Goal: Task Accomplishment & Management: Manage account settings

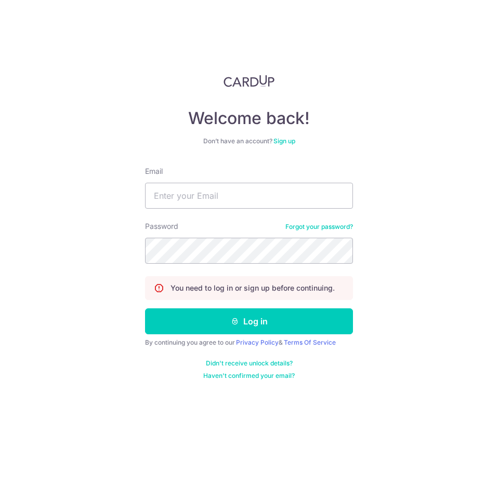
click at [202, 171] on div "Email" at bounding box center [249, 187] width 208 height 43
click at [197, 194] on input "Email" at bounding box center [249, 196] width 208 height 26
type input "[EMAIL_ADDRESS][DOMAIN_NAME]"
click at [145, 309] on button "Log in" at bounding box center [249, 322] width 208 height 26
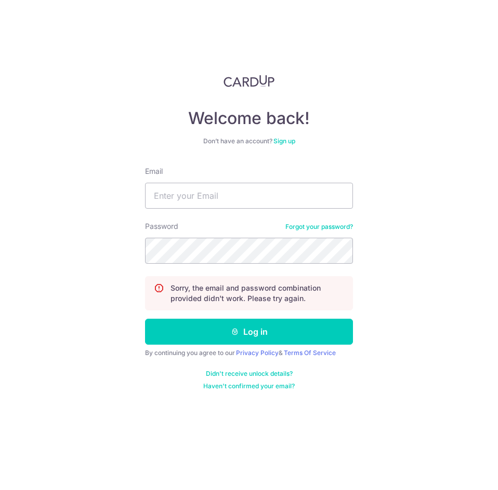
click at [221, 264] on form "Email Password Forgot your password? Sorry, the email and password combination …" at bounding box center [249, 278] width 208 height 224
click at [225, 213] on form "Email Password Forgot your password? Sorry, the email and password combination …" at bounding box center [249, 278] width 208 height 224
click at [228, 206] on input "Email" at bounding box center [249, 196] width 208 height 26
type input "[EMAIL_ADDRESS][DOMAIN_NAME]"
click at [145, 319] on button "Log in" at bounding box center [249, 332] width 208 height 26
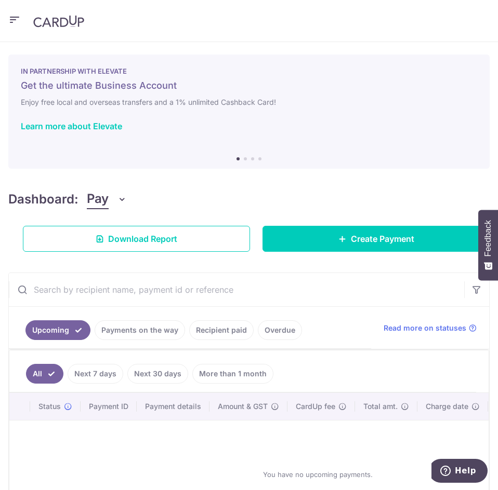
click at [14, 19] on icon "button" at bounding box center [14, 20] width 12 height 13
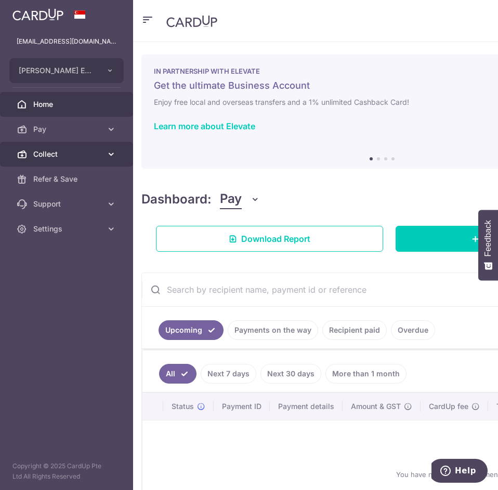
click at [103, 155] on link "Collect" at bounding box center [66, 154] width 133 height 25
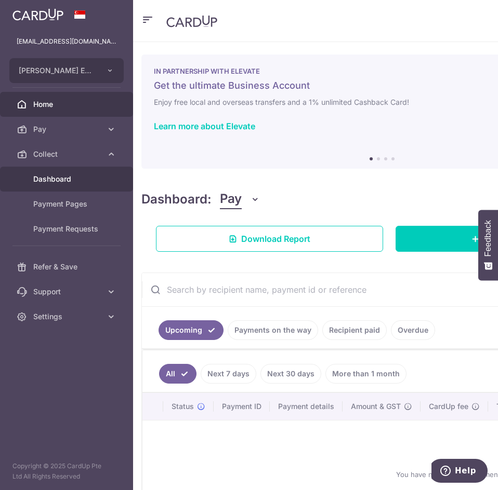
drag, startPoint x: 73, startPoint y: 177, endPoint x: 170, endPoint y: 165, distance: 97.9
click at [72, 177] on span "Dashboard" at bounding box center [67, 179] width 69 height 10
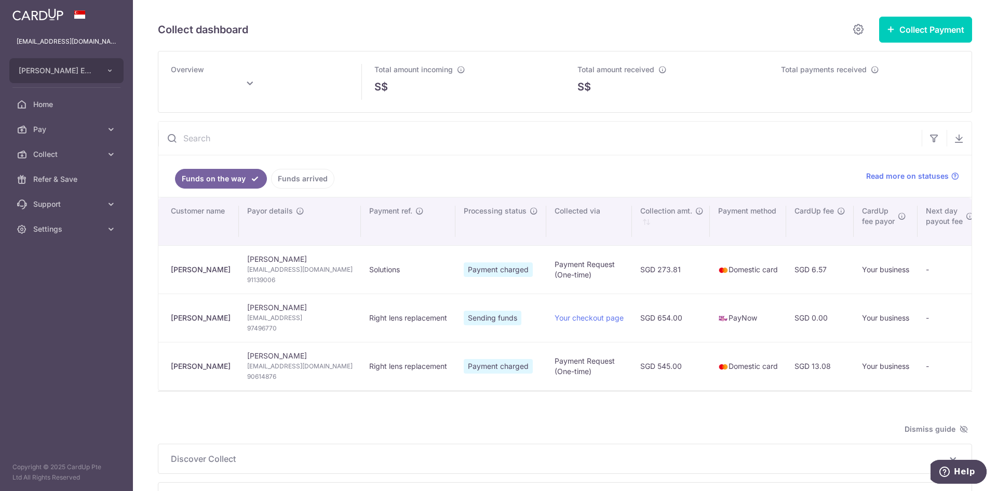
click at [207, 142] on input "text" at bounding box center [540, 138] width 764 height 33
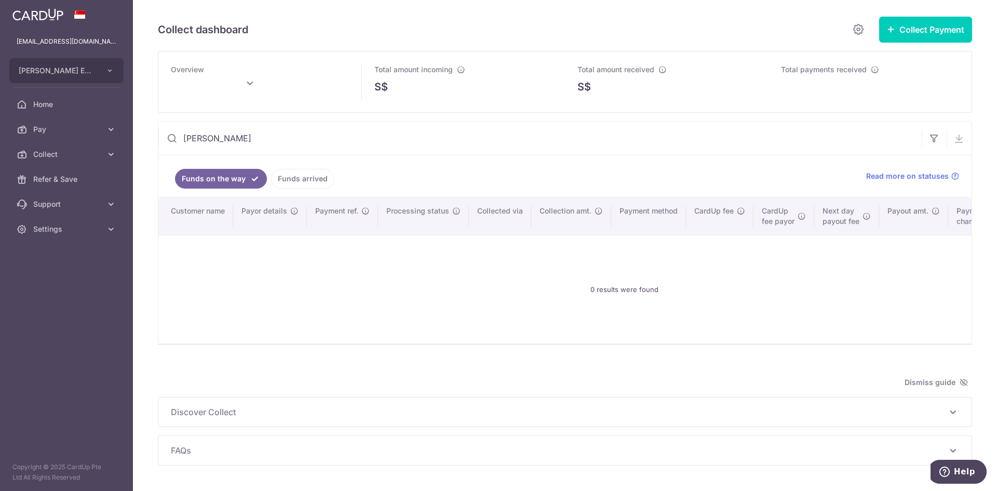
drag, startPoint x: 198, startPoint y: 129, endPoint x: 224, endPoint y: 131, distance: 26.1
click at [224, 131] on input "Titus Wu" at bounding box center [540, 138] width 764 height 33
click at [217, 132] on input "Titus Wu" at bounding box center [540, 138] width 764 height 33
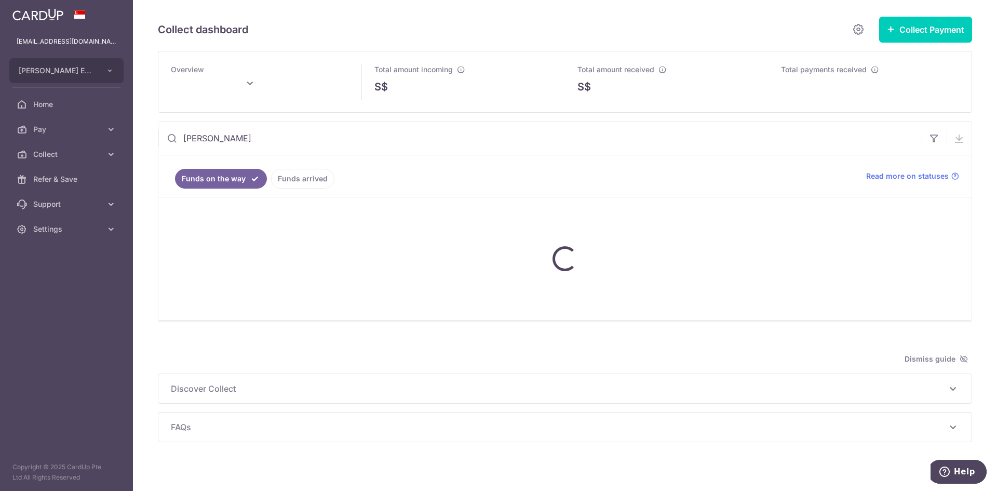
type input "Titus"
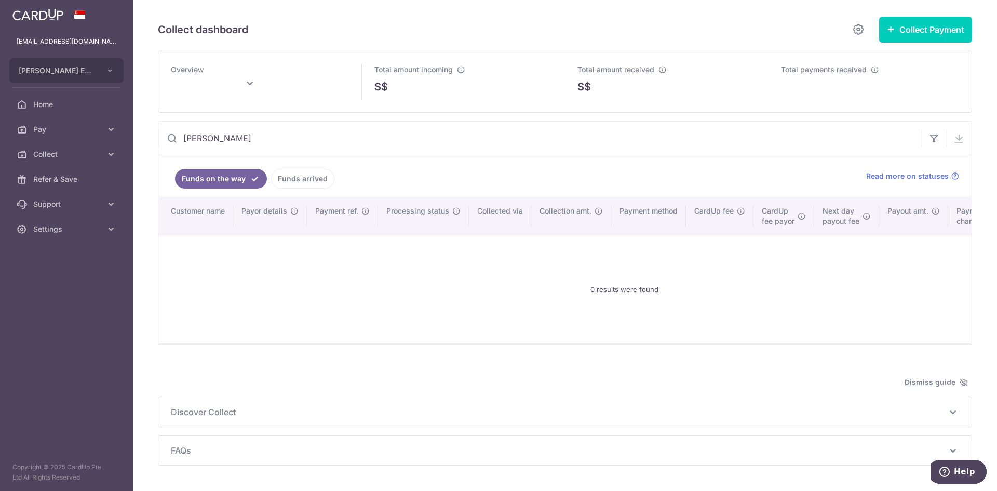
type input "September 2025"
click at [320, 180] on link "Funds arrived" at bounding box center [302, 179] width 63 height 20
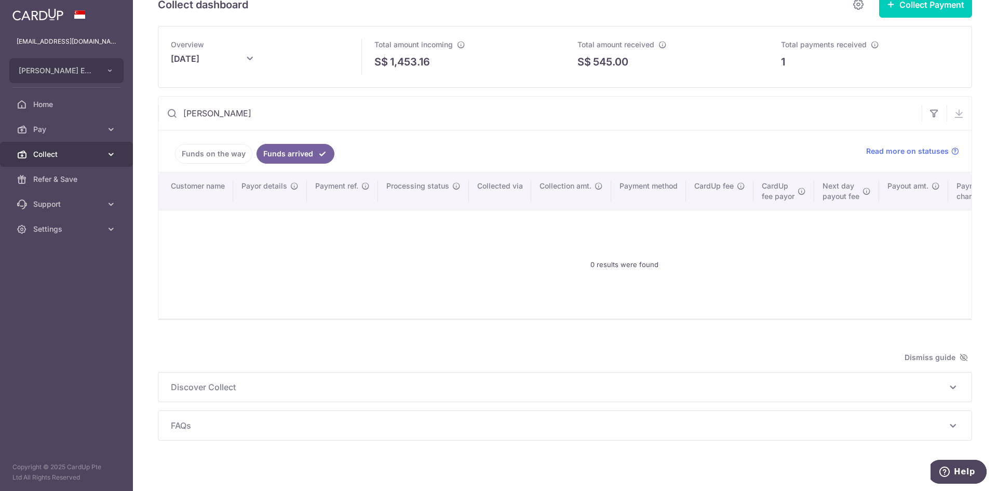
scroll to position [37, 0]
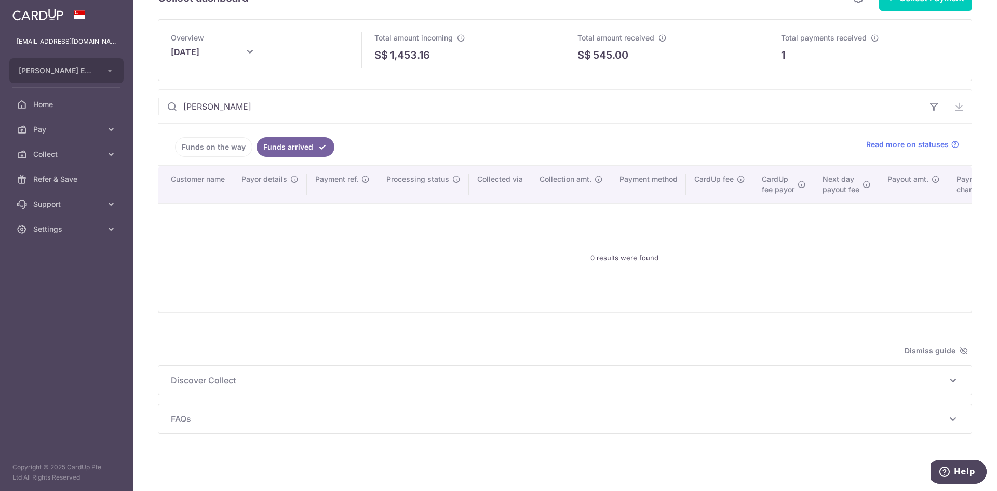
click at [283, 102] on input "Titus" at bounding box center [540, 106] width 764 height 33
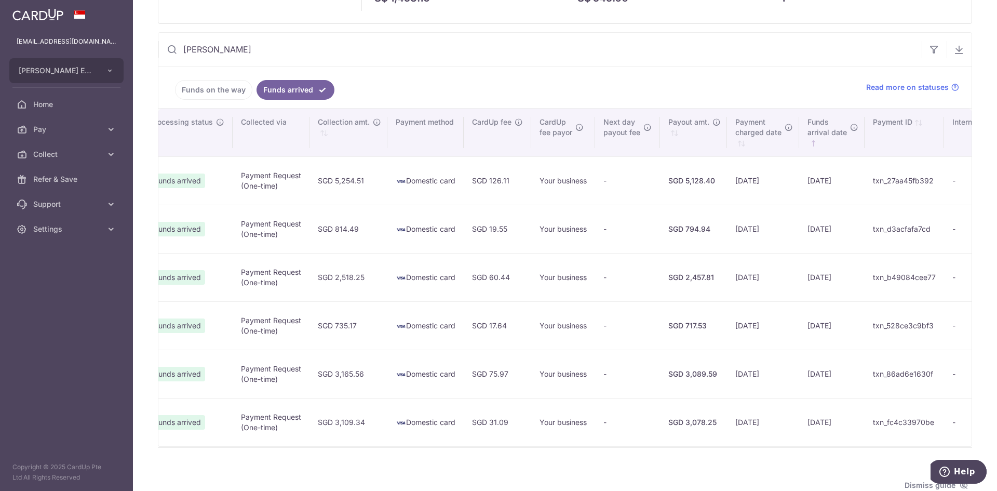
scroll to position [0, 0]
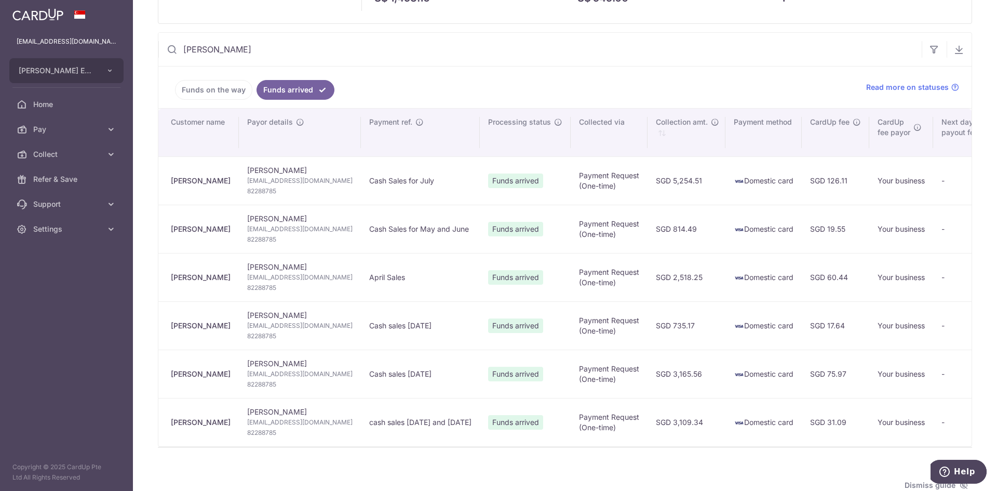
type input "Titus"
click at [83, 155] on span "Collect" at bounding box center [67, 154] width 69 height 10
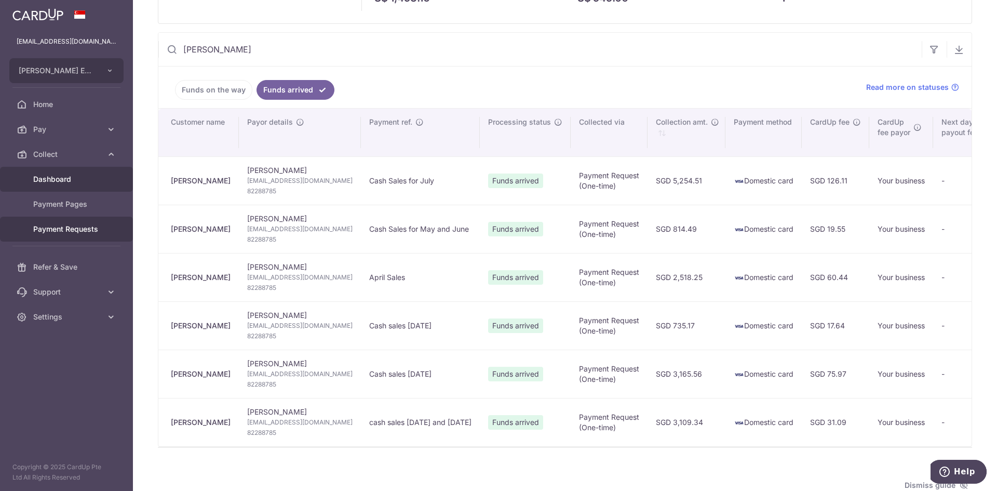
click at [98, 230] on span "Payment Requests" at bounding box center [67, 229] width 69 height 10
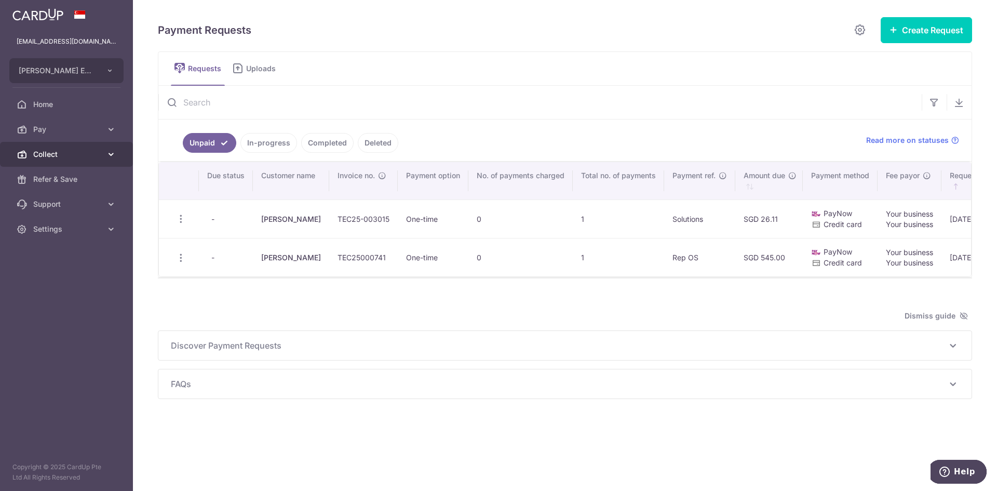
click at [87, 157] on span "Collect" at bounding box center [67, 154] width 69 height 10
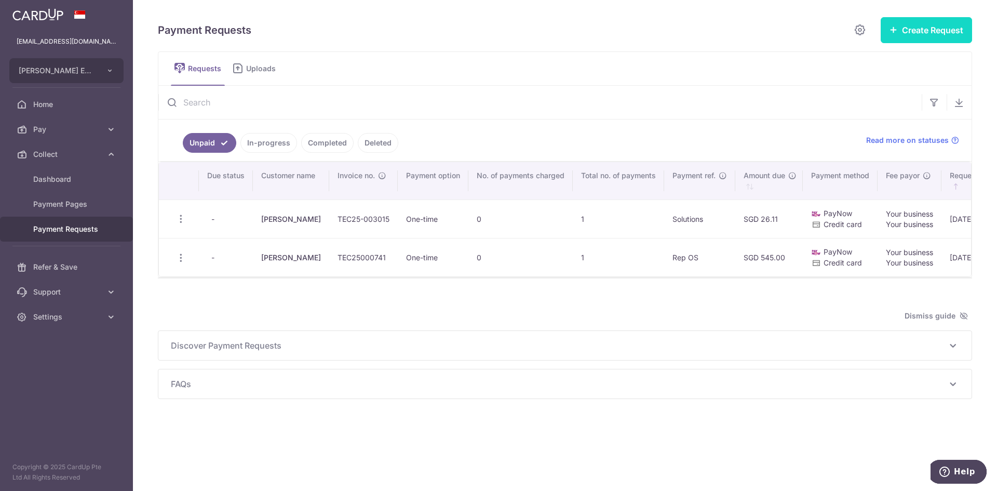
click at [497, 32] on button "Create Request" at bounding box center [926, 30] width 91 height 26
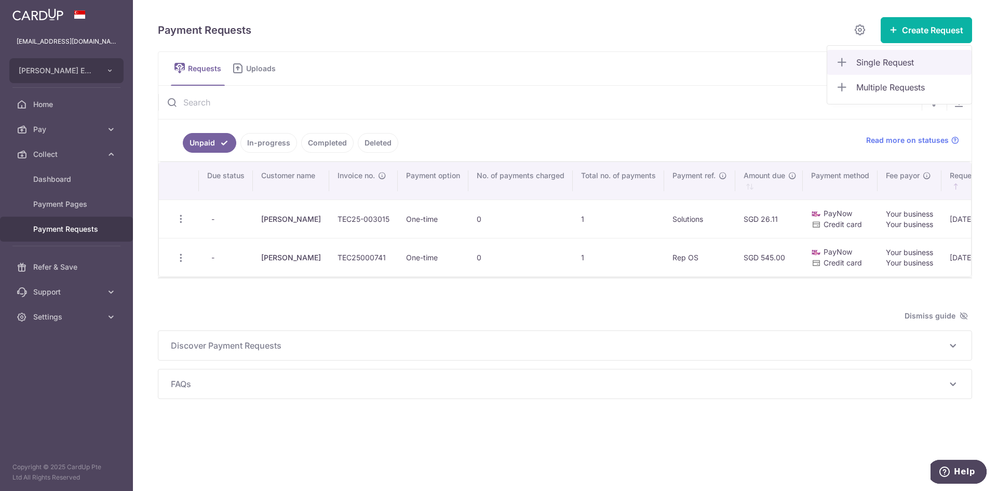
click at [497, 63] on span "Single Request" at bounding box center [910, 62] width 107 height 12
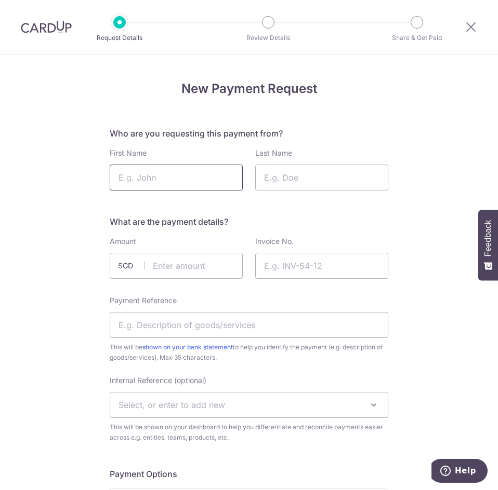
click at [170, 176] on input "First Name" at bounding box center [176, 178] width 133 height 26
type input "[PERSON_NAME]"
click at [301, 179] on input "Last Name" at bounding box center [321, 178] width 133 height 26
type input "Wu"
click at [209, 268] on input "text" at bounding box center [176, 266] width 133 height 26
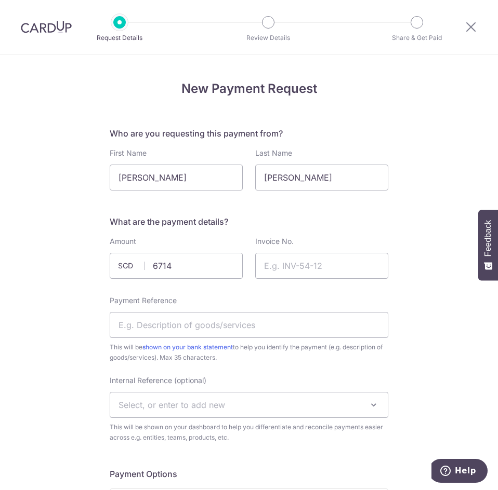
type input "6714.00"
click at [292, 262] on input "Invoice No." at bounding box center [321, 266] width 133 height 26
click at [309, 267] on input "Invoice No." at bounding box center [321, 266] width 133 height 26
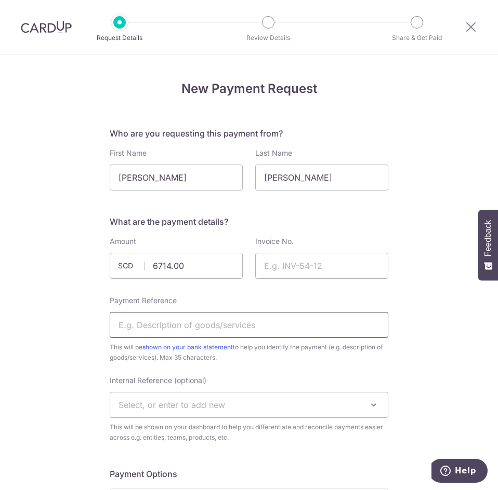
click at [190, 327] on input "Payment Reference" at bounding box center [249, 325] width 278 height 26
type input "Cash Sales for Aug"
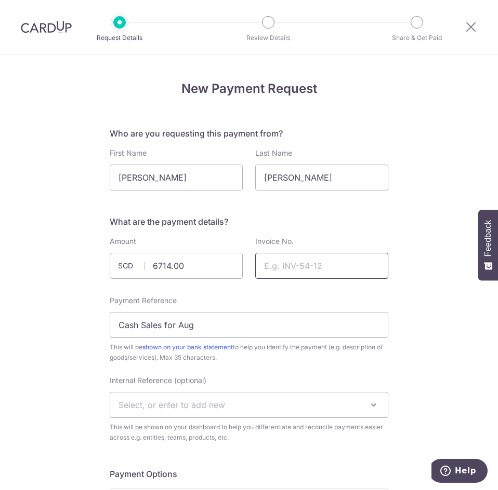
click at [288, 264] on input "Invoice No." at bounding box center [321, 266] width 133 height 26
click at [286, 270] on input "Invoice No." at bounding box center [321, 266] width 133 height 26
click at [382, 231] on div "What are the payment details? Amount 6714.00 SGD Invoice No. Payment Reference …" at bounding box center [249, 330] width 278 height 228
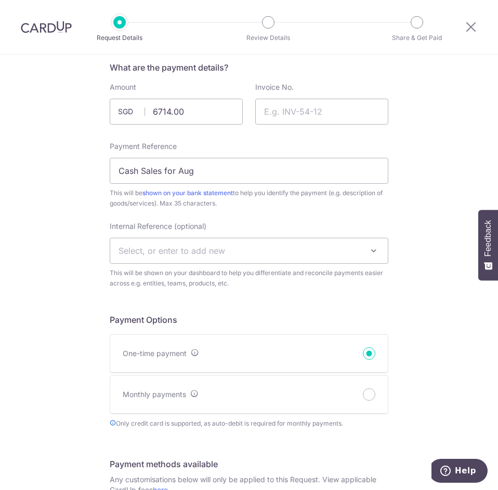
scroll to position [43, 0]
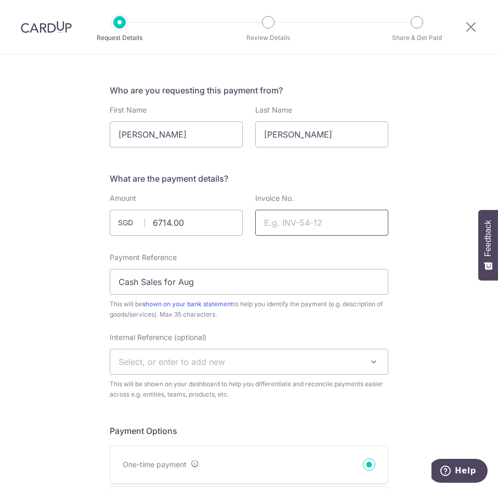
click at [304, 222] on input "Invoice No." at bounding box center [321, 223] width 133 height 26
type input "-"
click at [376, 182] on h5 "What are the payment details?" at bounding box center [249, 178] width 278 height 12
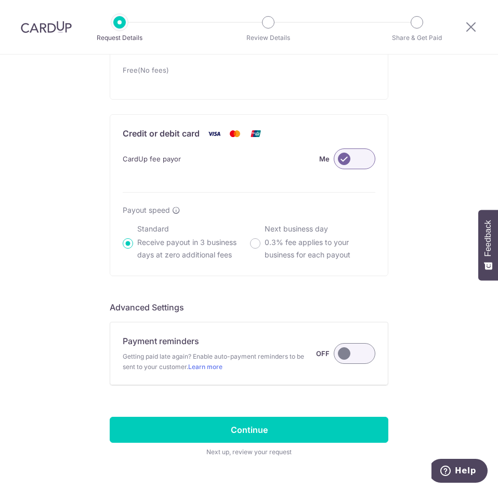
scroll to position [666, 0]
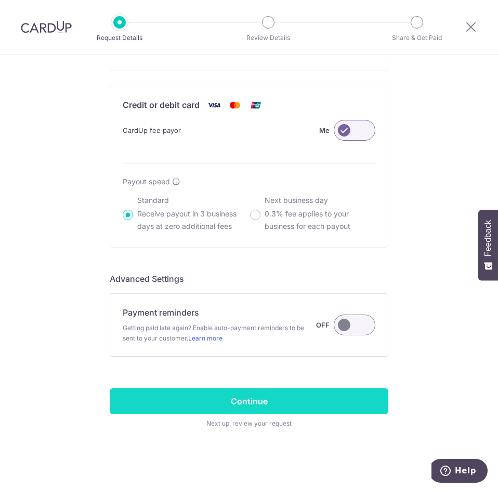
click at [295, 397] on input "Continue" at bounding box center [249, 402] width 278 height 26
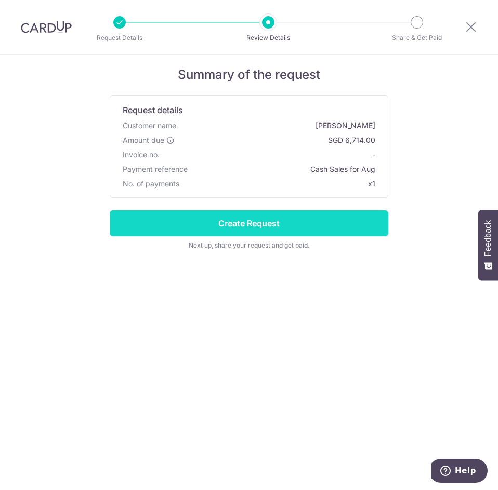
click at [307, 224] on input "Create Request" at bounding box center [249, 223] width 278 height 26
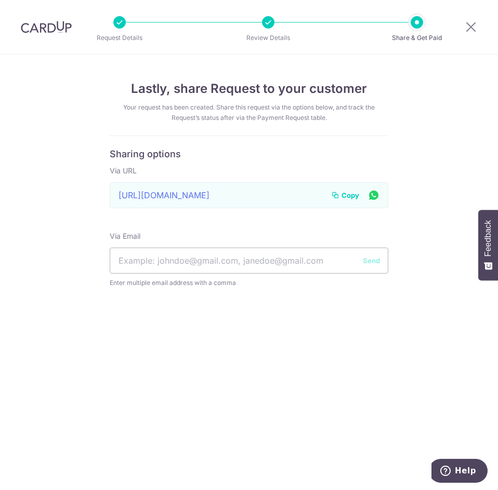
click at [346, 193] on span "Copy" at bounding box center [350, 195] width 18 height 10
click at [474, 29] on icon at bounding box center [470, 26] width 12 height 13
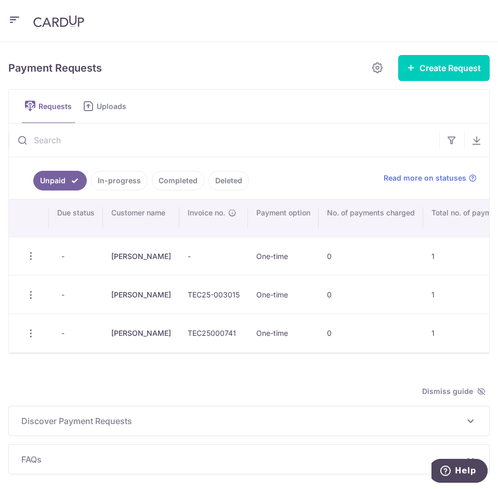
click at [7, 20] on header at bounding box center [249, 21] width 498 height 42
click at [13, 19] on icon "button" at bounding box center [14, 20] width 12 height 13
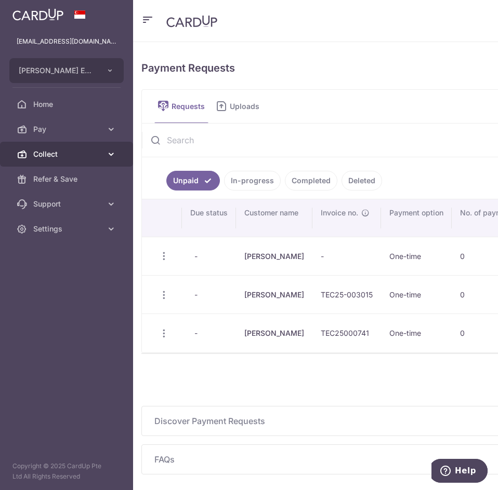
click at [74, 154] on span "Collect" at bounding box center [67, 154] width 69 height 10
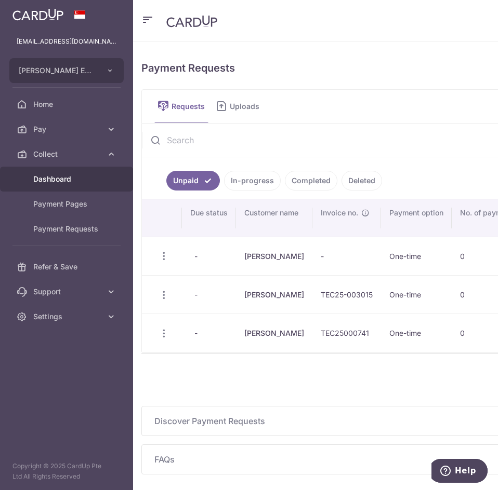
click at [73, 177] on span "Dashboard" at bounding box center [67, 179] width 69 height 10
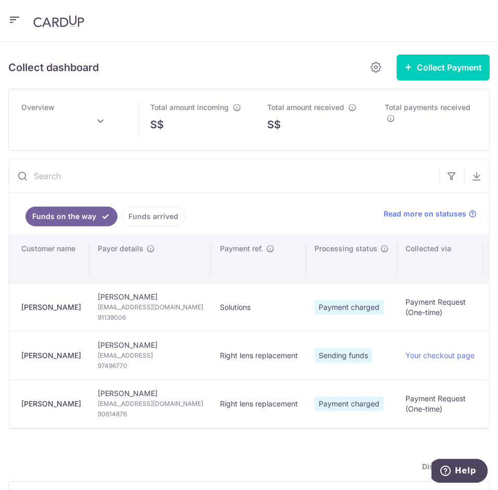
click at [87, 187] on input "text" at bounding box center [224, 175] width 430 height 33
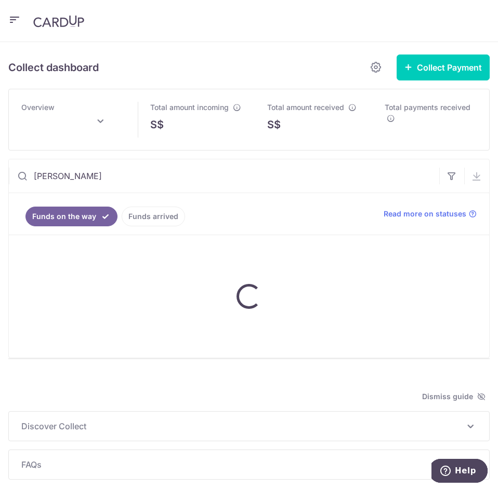
type input "Titus"
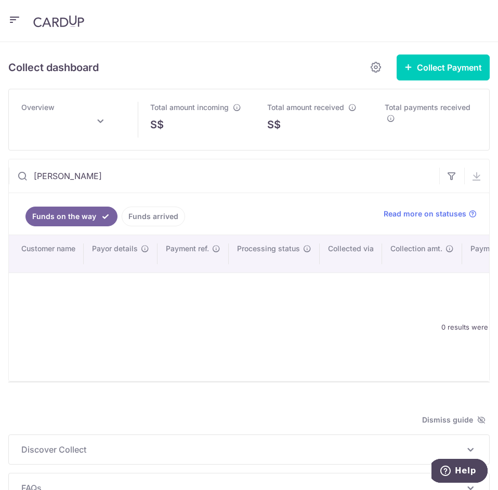
type input "September 2025"
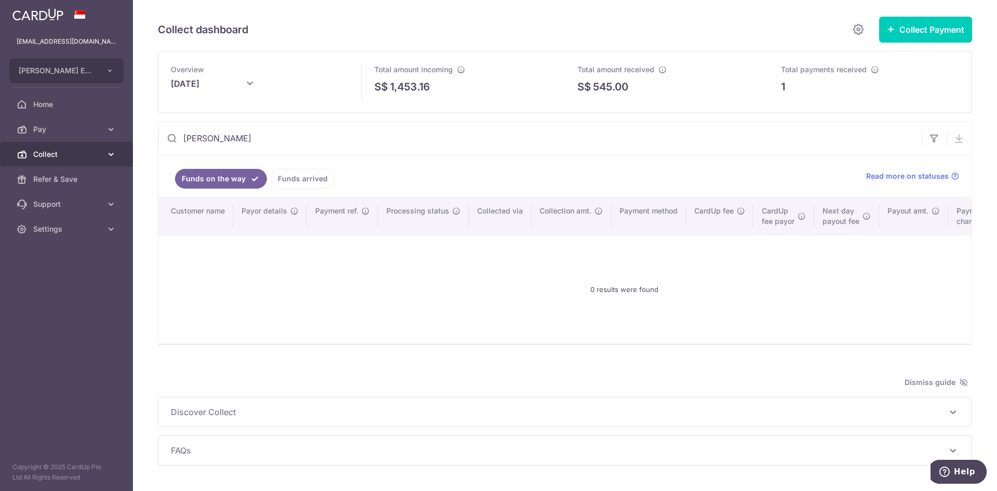
type input "Titus"
click at [93, 159] on span "Collect" at bounding box center [67, 154] width 69 height 10
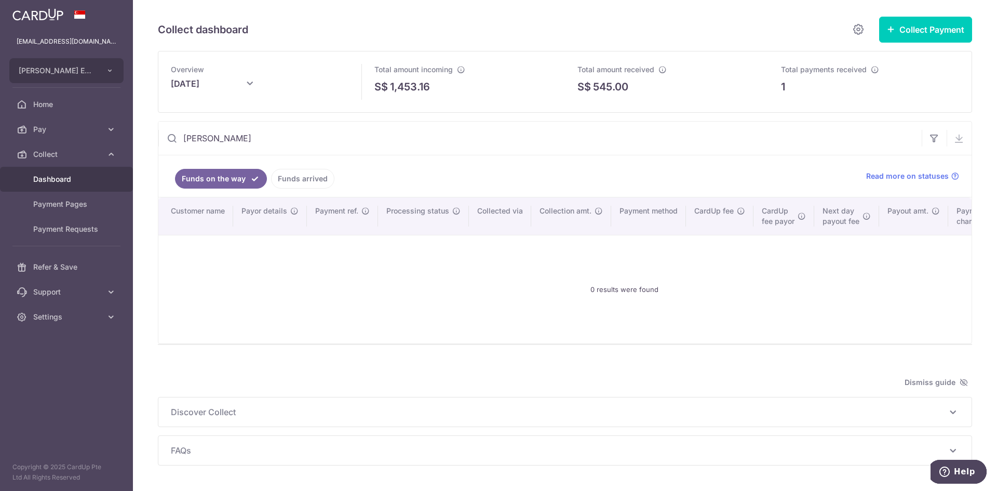
click at [87, 180] on span "Dashboard" at bounding box center [67, 179] width 69 height 10
click at [285, 179] on link "Funds arrived" at bounding box center [302, 179] width 63 height 20
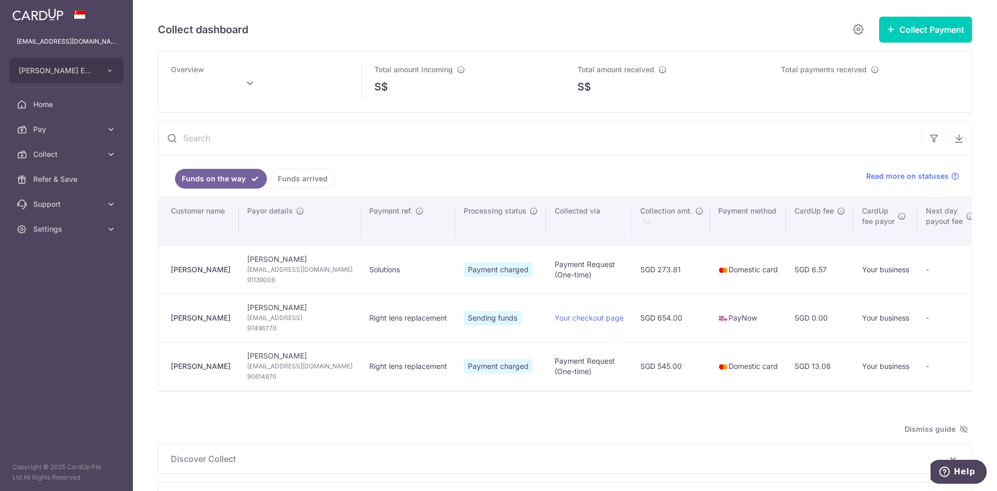
click at [299, 178] on link "Funds arrived" at bounding box center [302, 179] width 63 height 20
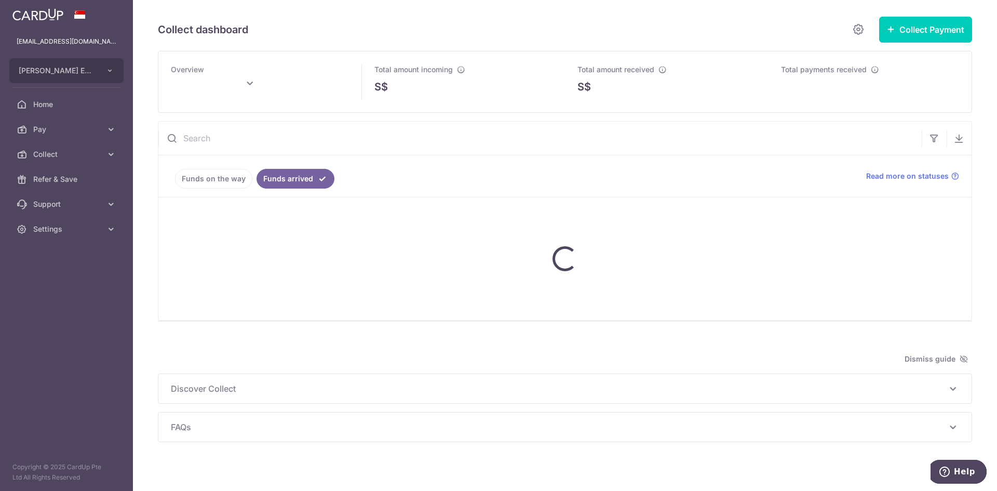
click at [267, 141] on input "text" at bounding box center [540, 138] width 764 height 33
type input "Titus"
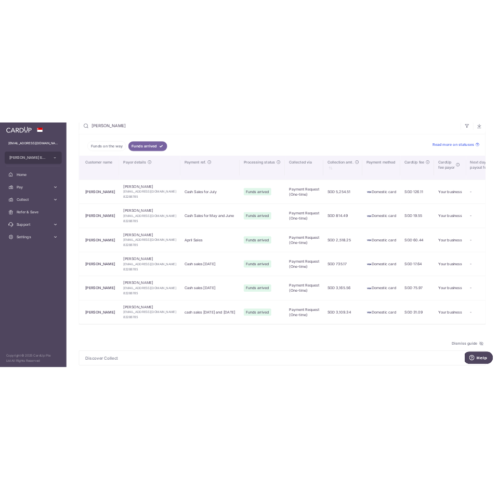
scroll to position [156, 0]
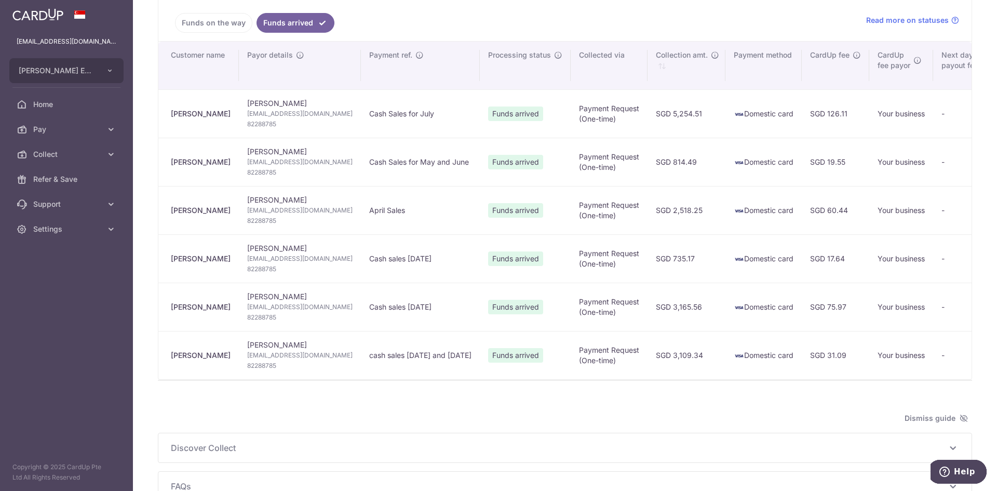
type input "September 2025"
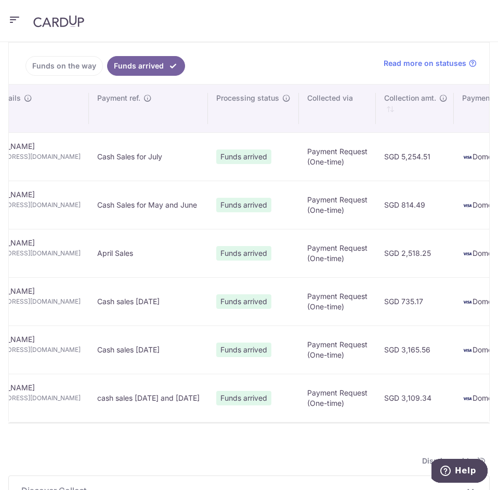
scroll to position [0, 166]
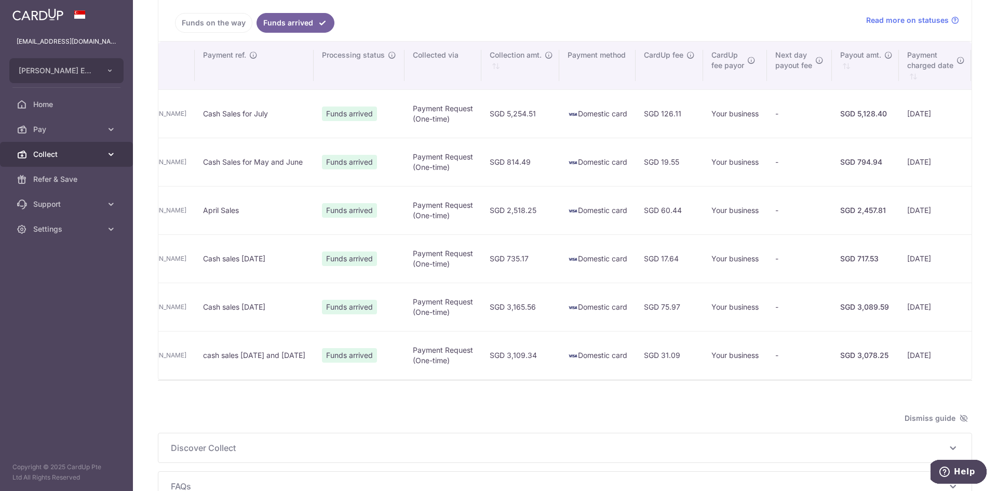
click at [96, 156] on span "Collect" at bounding box center [67, 154] width 69 height 10
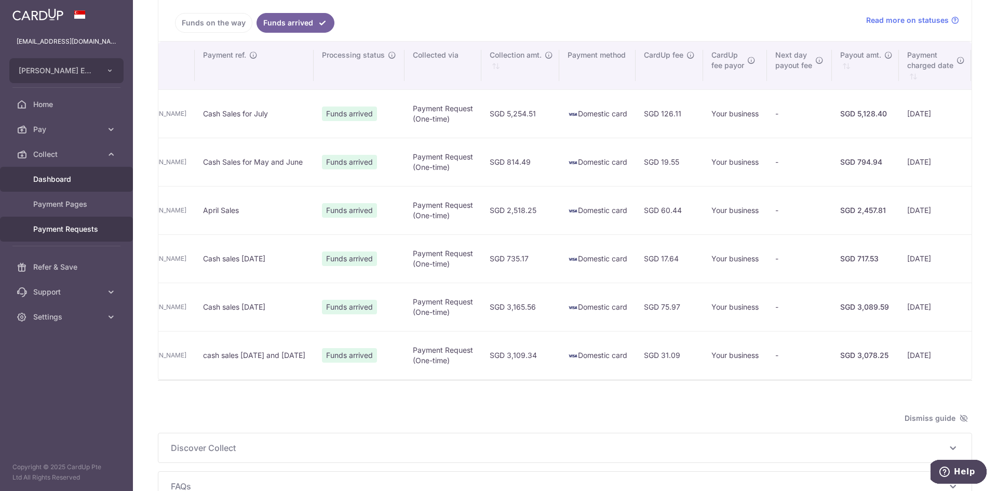
click at [81, 228] on span "Payment Requests" at bounding box center [67, 229] width 69 height 10
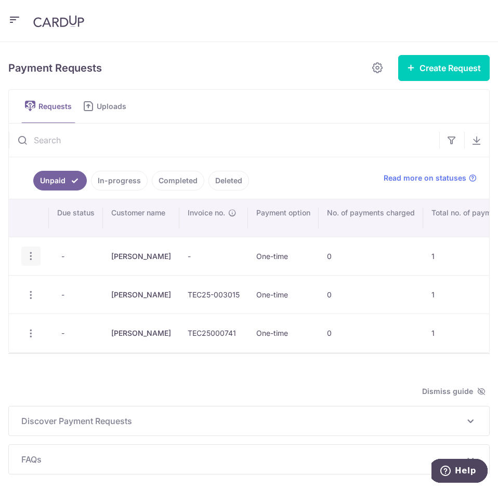
click at [29, 255] on icon "button" at bounding box center [30, 256] width 11 height 11
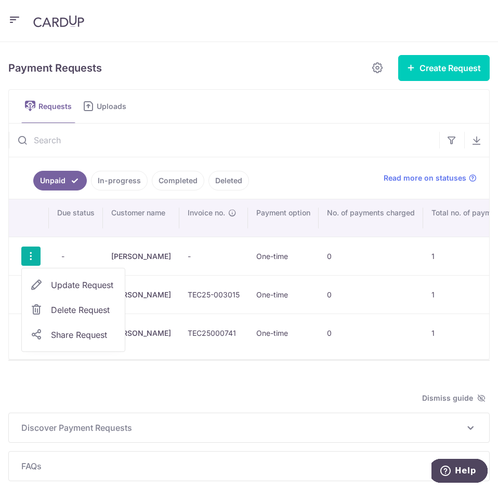
click at [102, 287] on span "Update Request" at bounding box center [83, 285] width 65 height 12
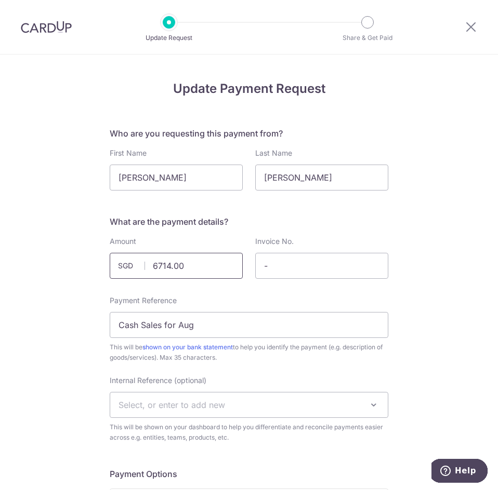
click at [187, 263] on input "6714.00" at bounding box center [176, 266] width 133 height 26
drag, startPoint x: 163, startPoint y: 265, endPoint x: 189, endPoint y: 265, distance: 26.0
click at [189, 265] on input "6714.00" at bounding box center [176, 266] width 133 height 26
type input "6713.98"
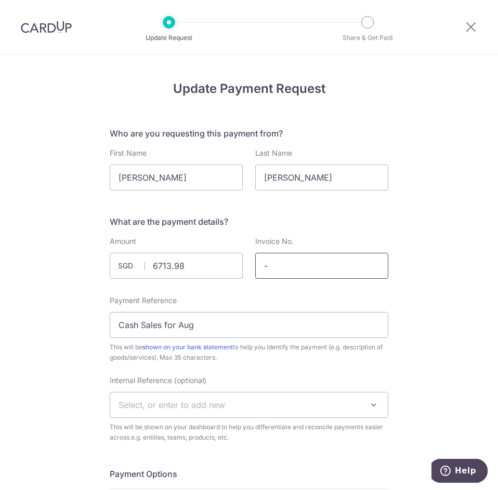
click at [284, 265] on input "-" at bounding box center [321, 266] width 133 height 26
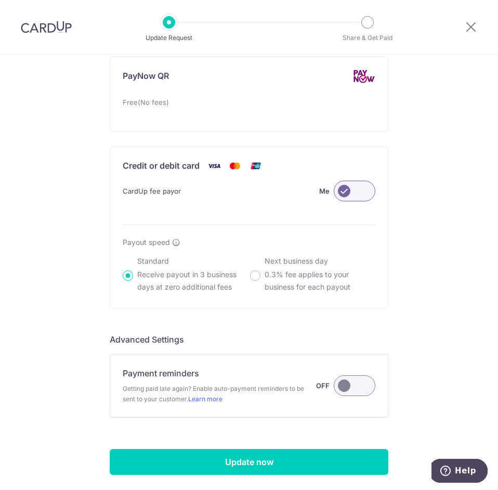
scroll to position [652, 0]
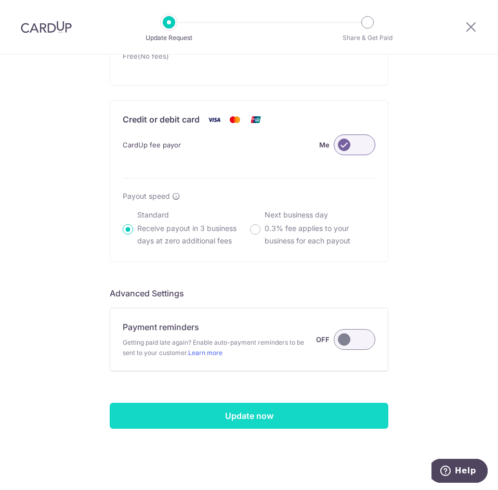
click at [257, 422] on input "Update now" at bounding box center [249, 416] width 278 height 26
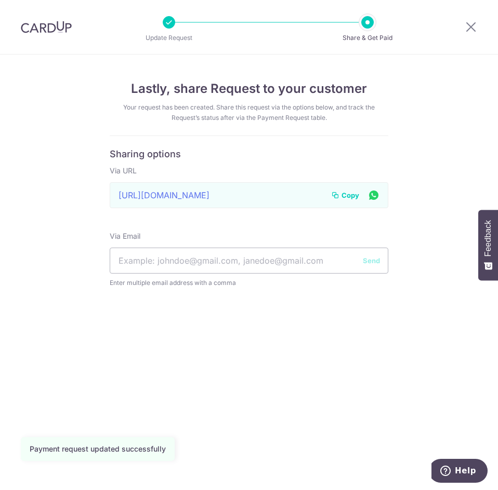
click at [351, 195] on span "Copy" at bounding box center [350, 195] width 18 height 10
